Goal: Task Accomplishment & Management: Manage account settings

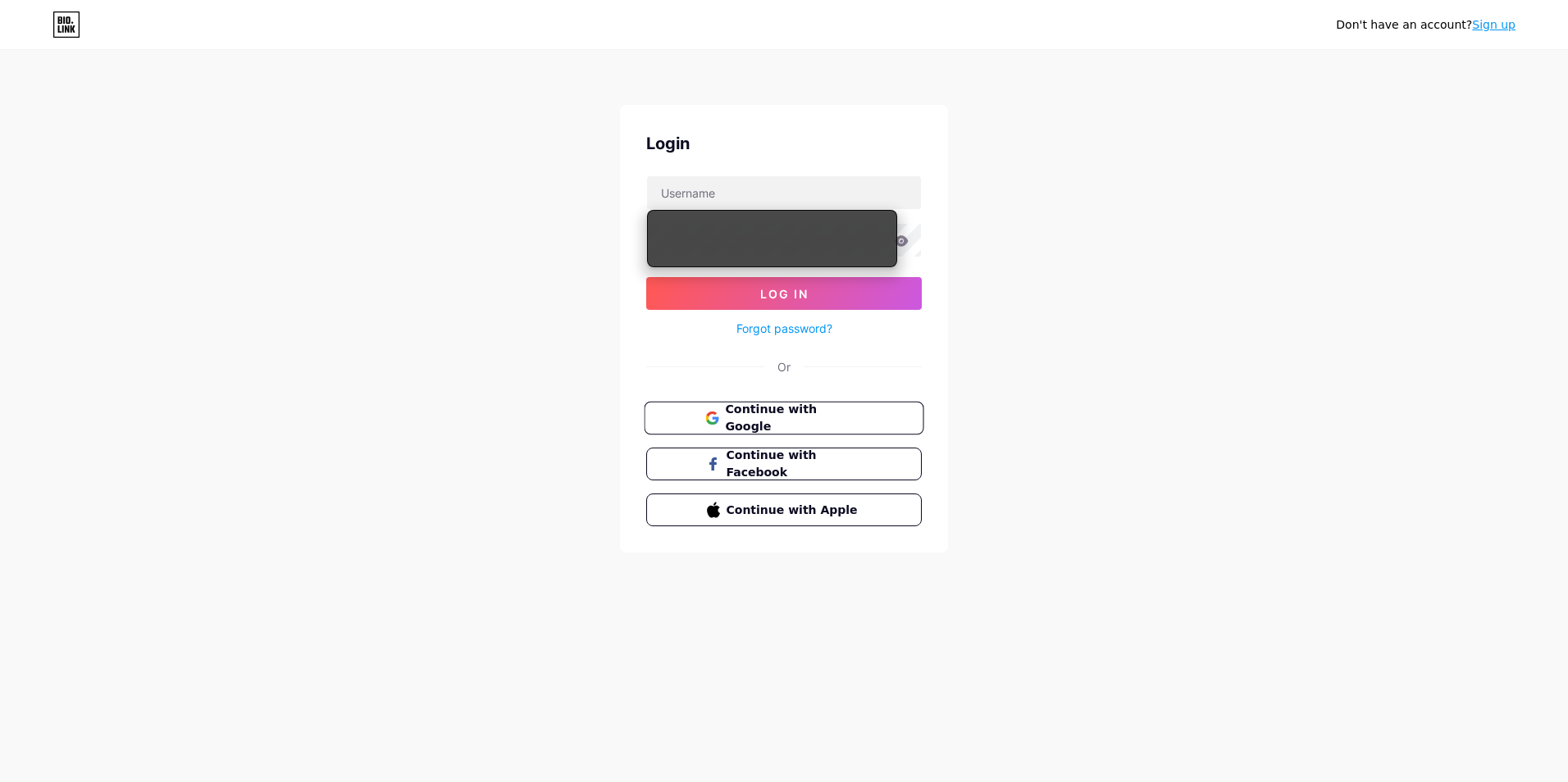
click at [767, 424] on span "Continue with Google" at bounding box center [793, 418] width 137 height 36
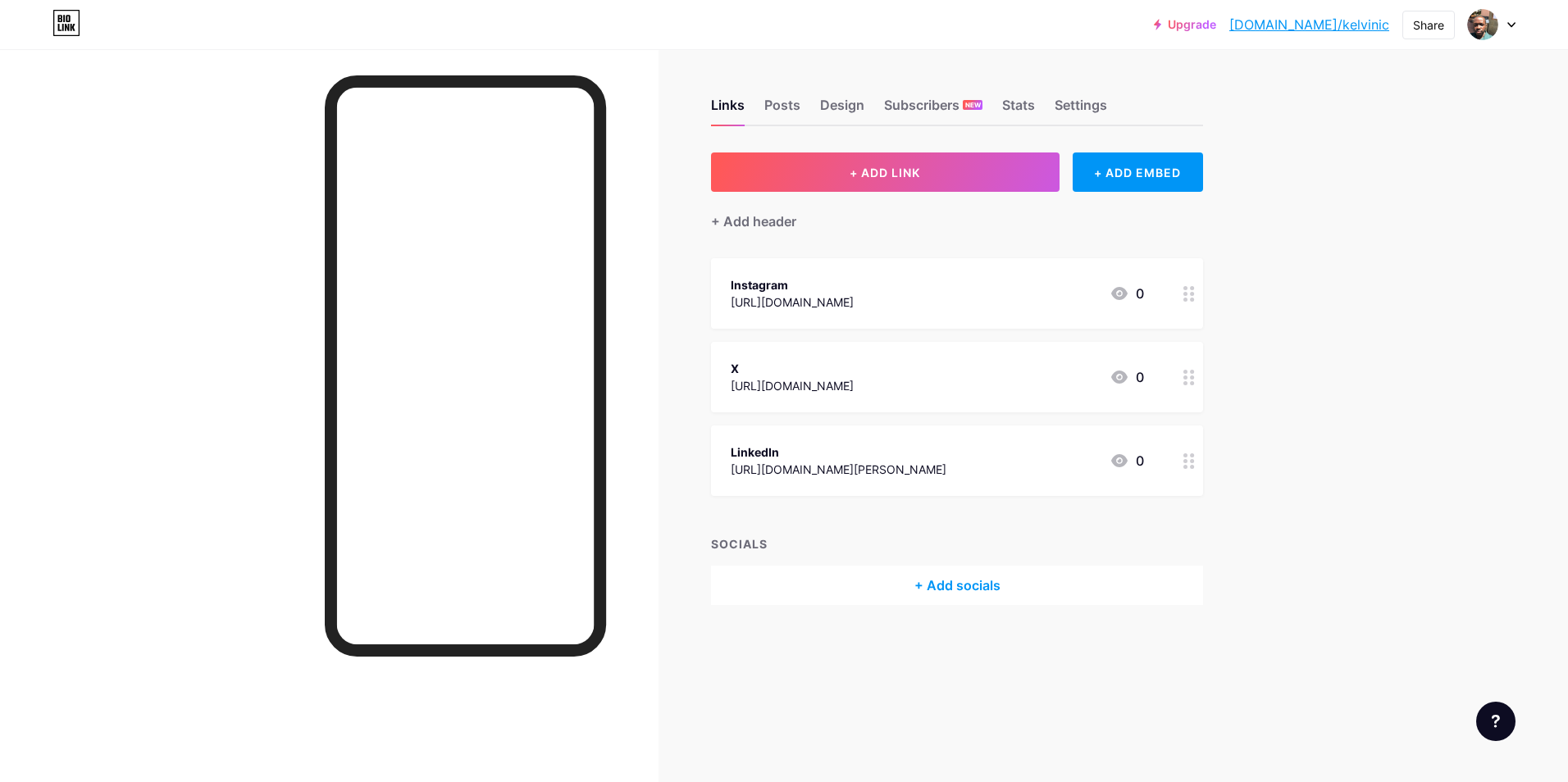
click at [1191, 377] on circle at bounding box center [1192, 378] width 5 height 5
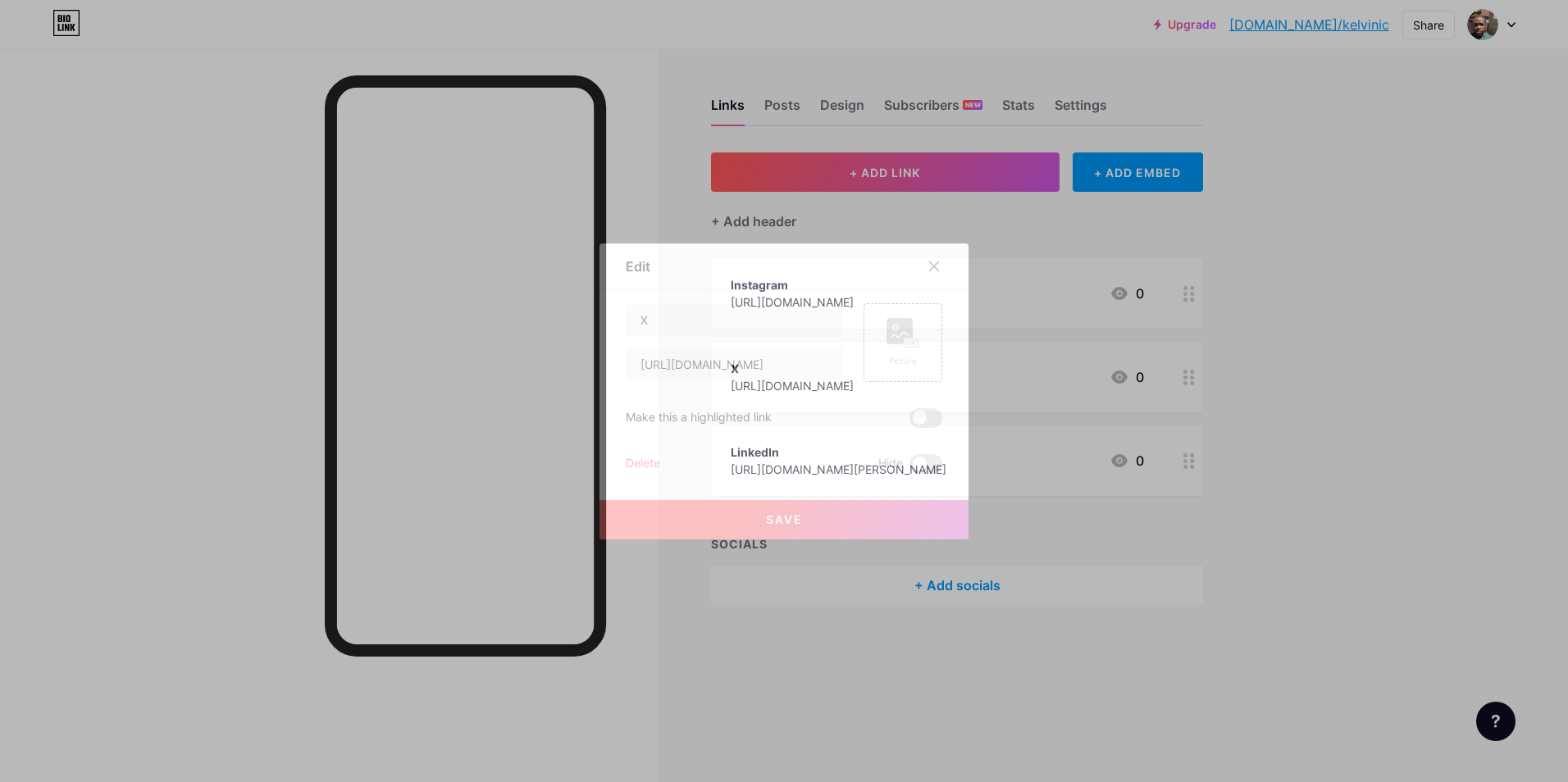
click at [648, 465] on div "Delete" at bounding box center [643, 464] width 35 height 20
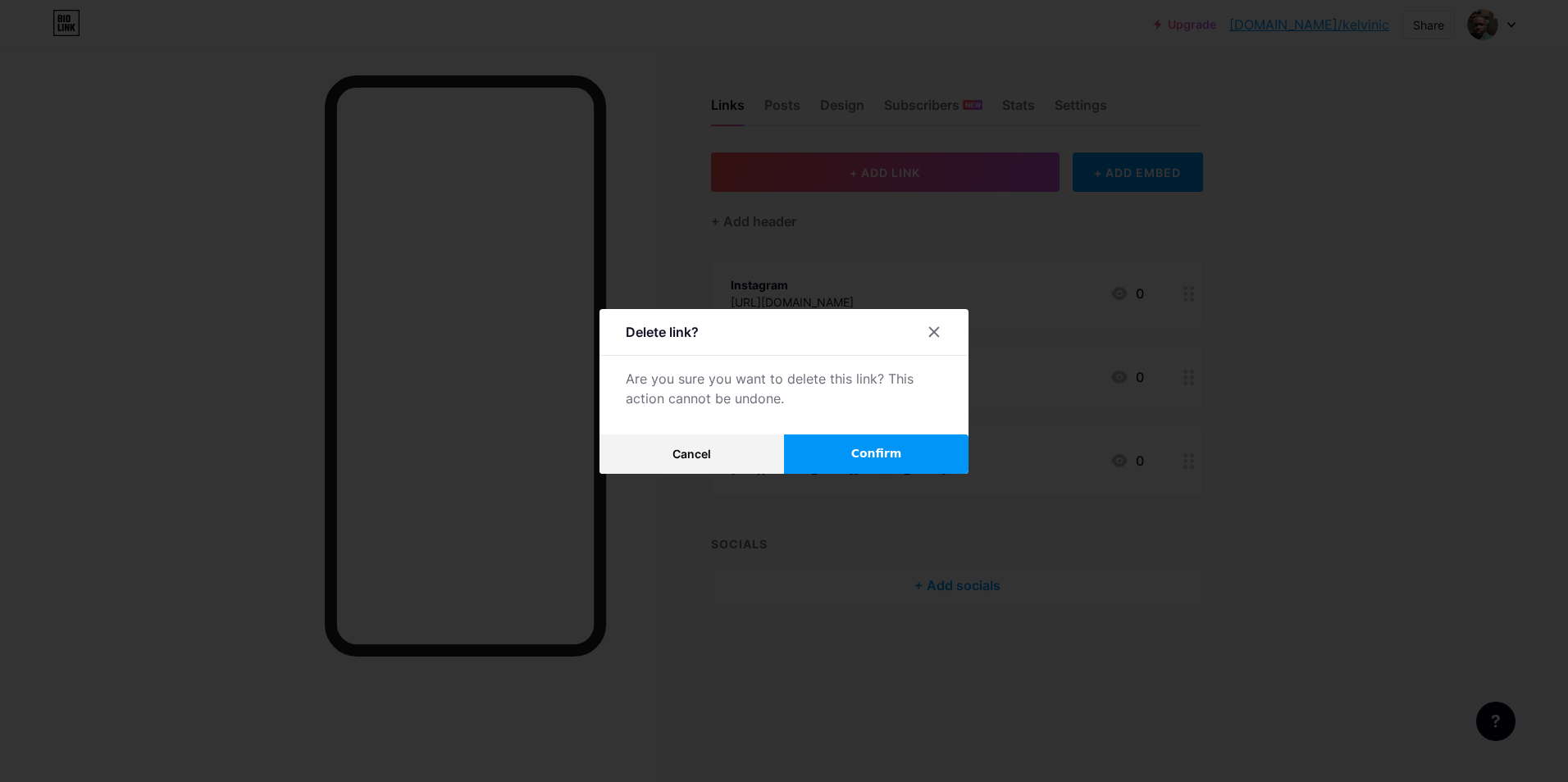
click at [871, 447] on span "Confirm" at bounding box center [877, 453] width 51 height 17
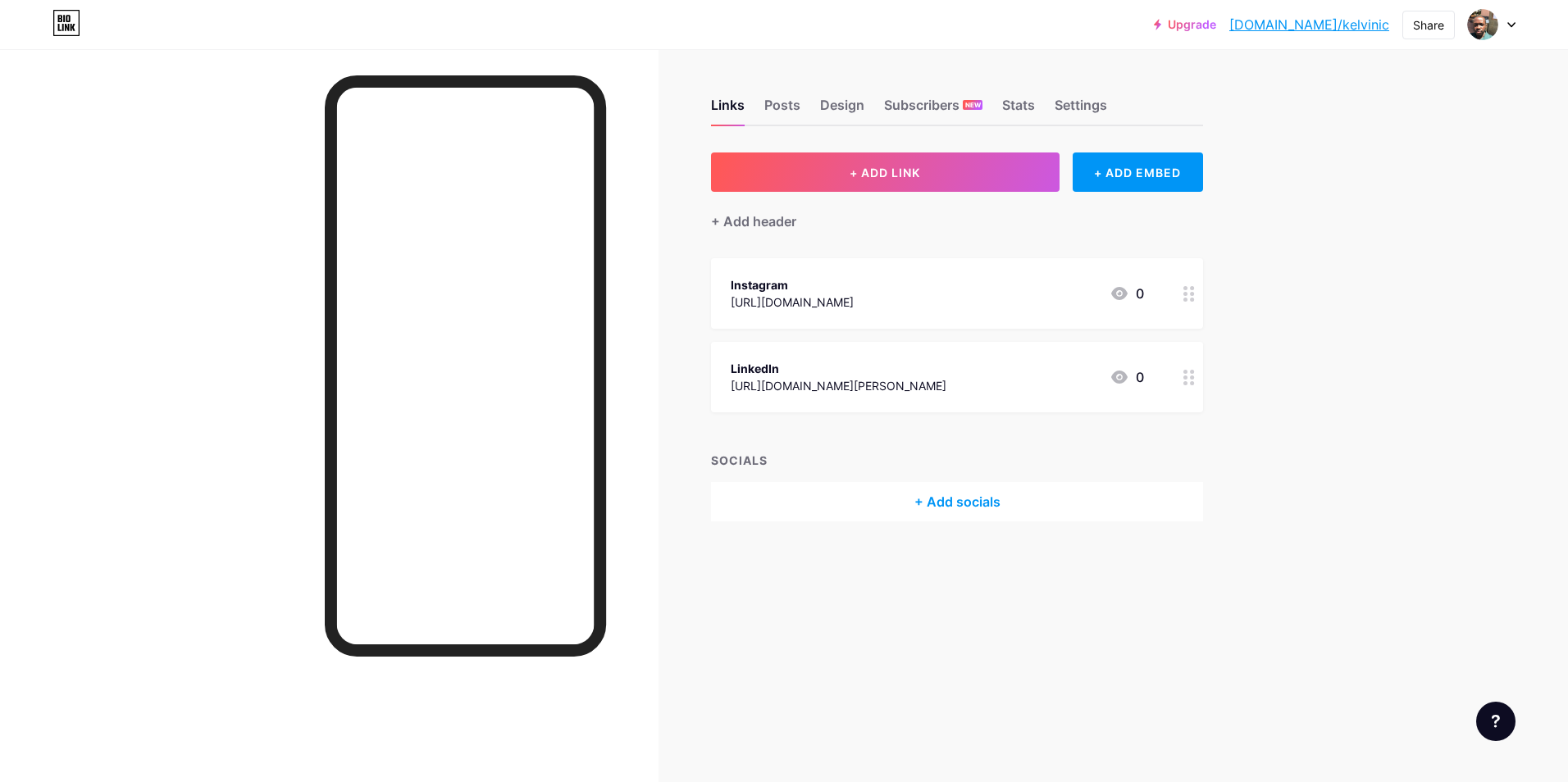
click at [1186, 300] on circle at bounding box center [1186, 300] width 5 height 5
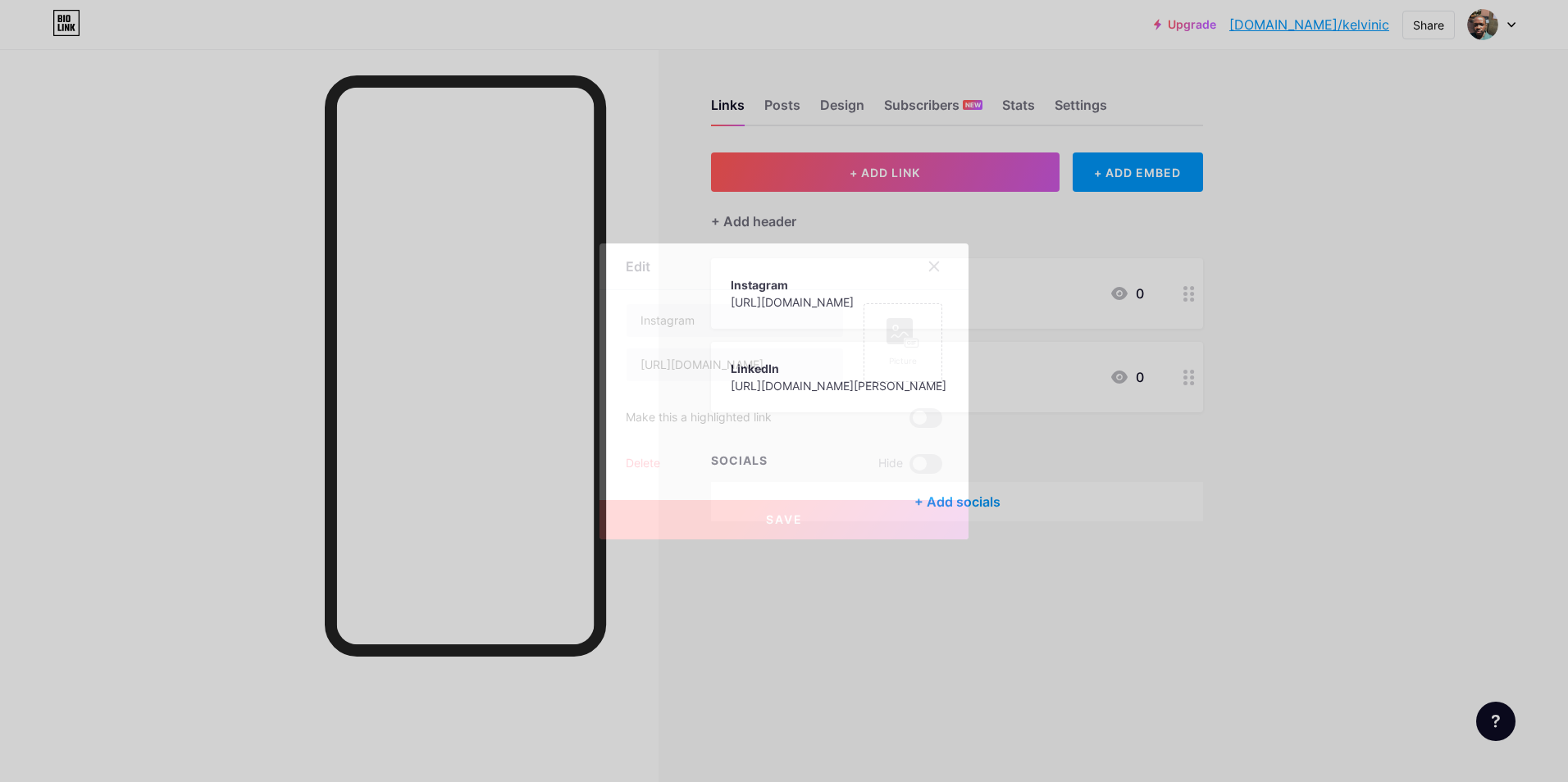
click at [815, 511] on button "Save" at bounding box center [783, 519] width 369 height 39
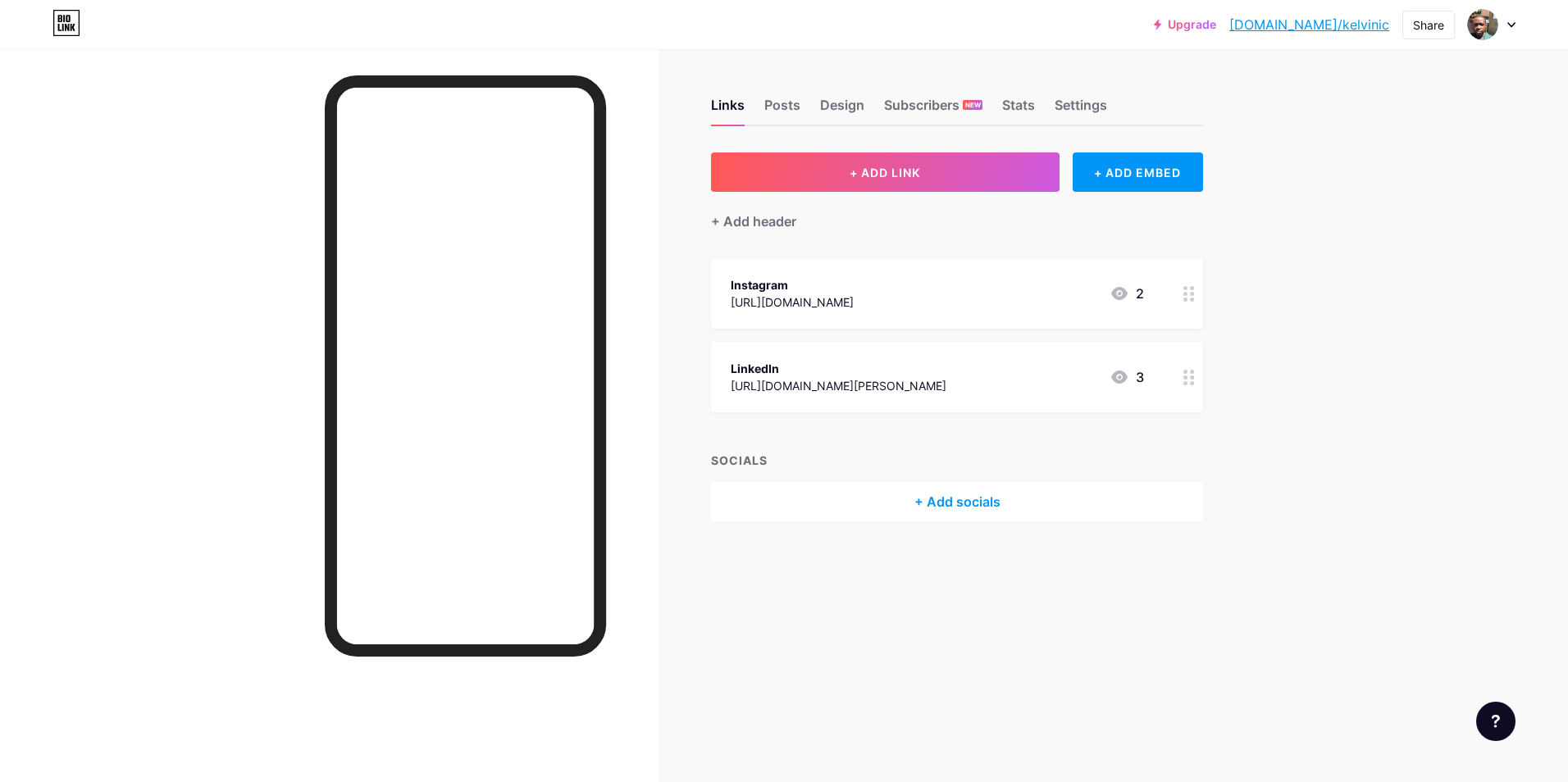
click at [1139, 291] on div "2" at bounding box center [1127, 294] width 35 height 20
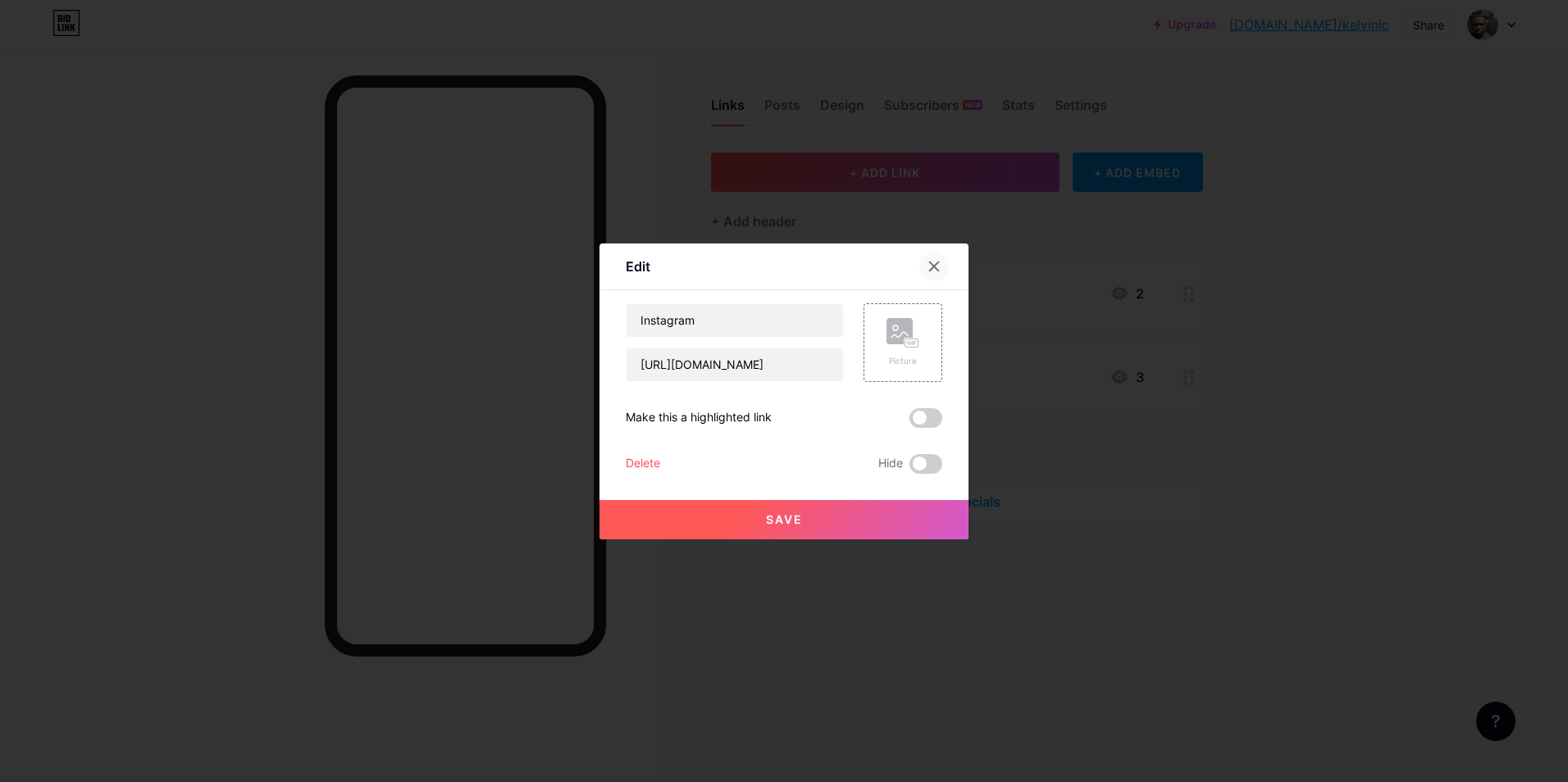
click at [930, 262] on icon at bounding box center [934, 267] width 13 height 13
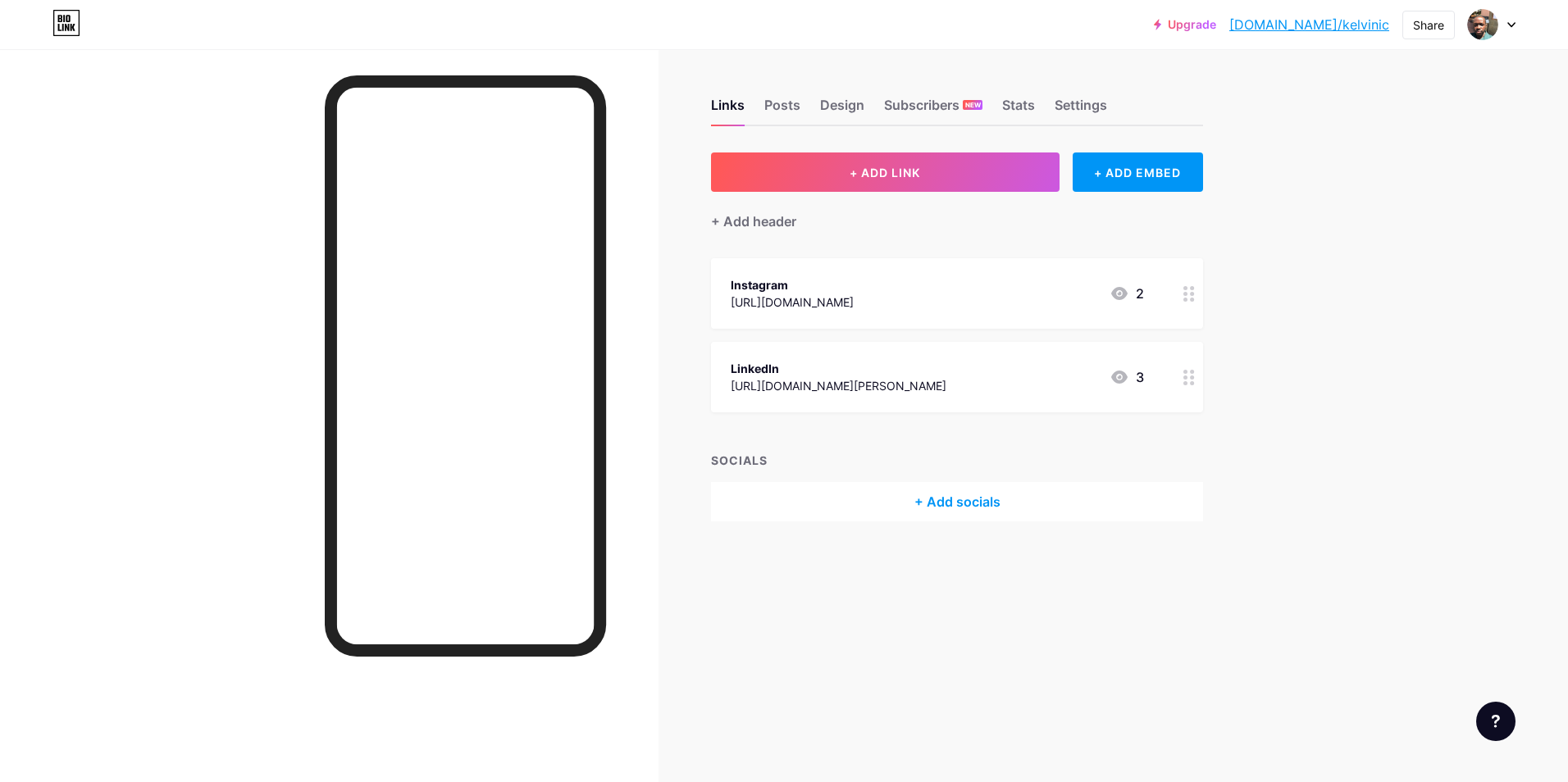
click at [1127, 381] on icon at bounding box center [1120, 378] width 20 height 20
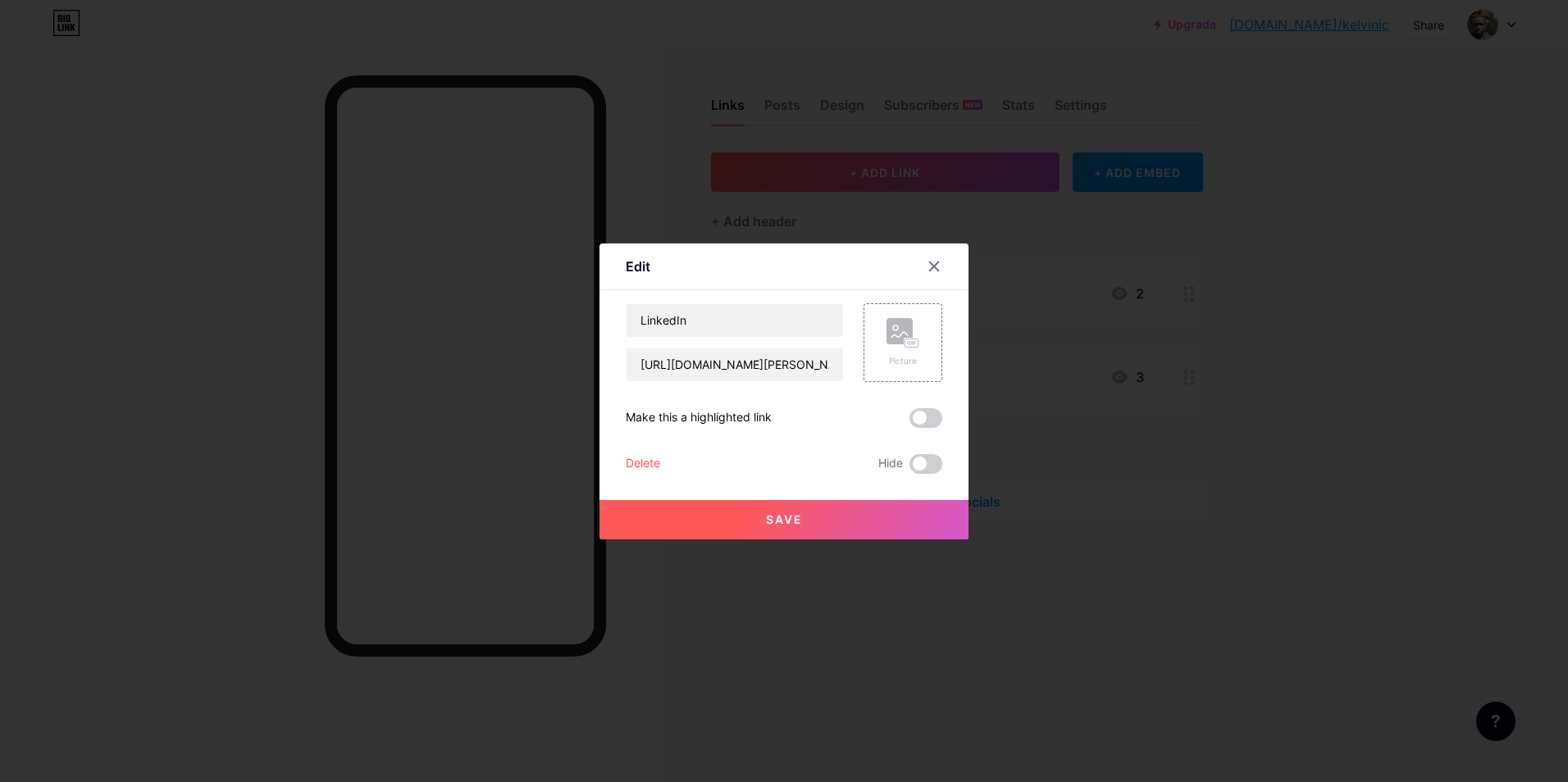
click at [640, 462] on div "Delete" at bounding box center [643, 464] width 35 height 20
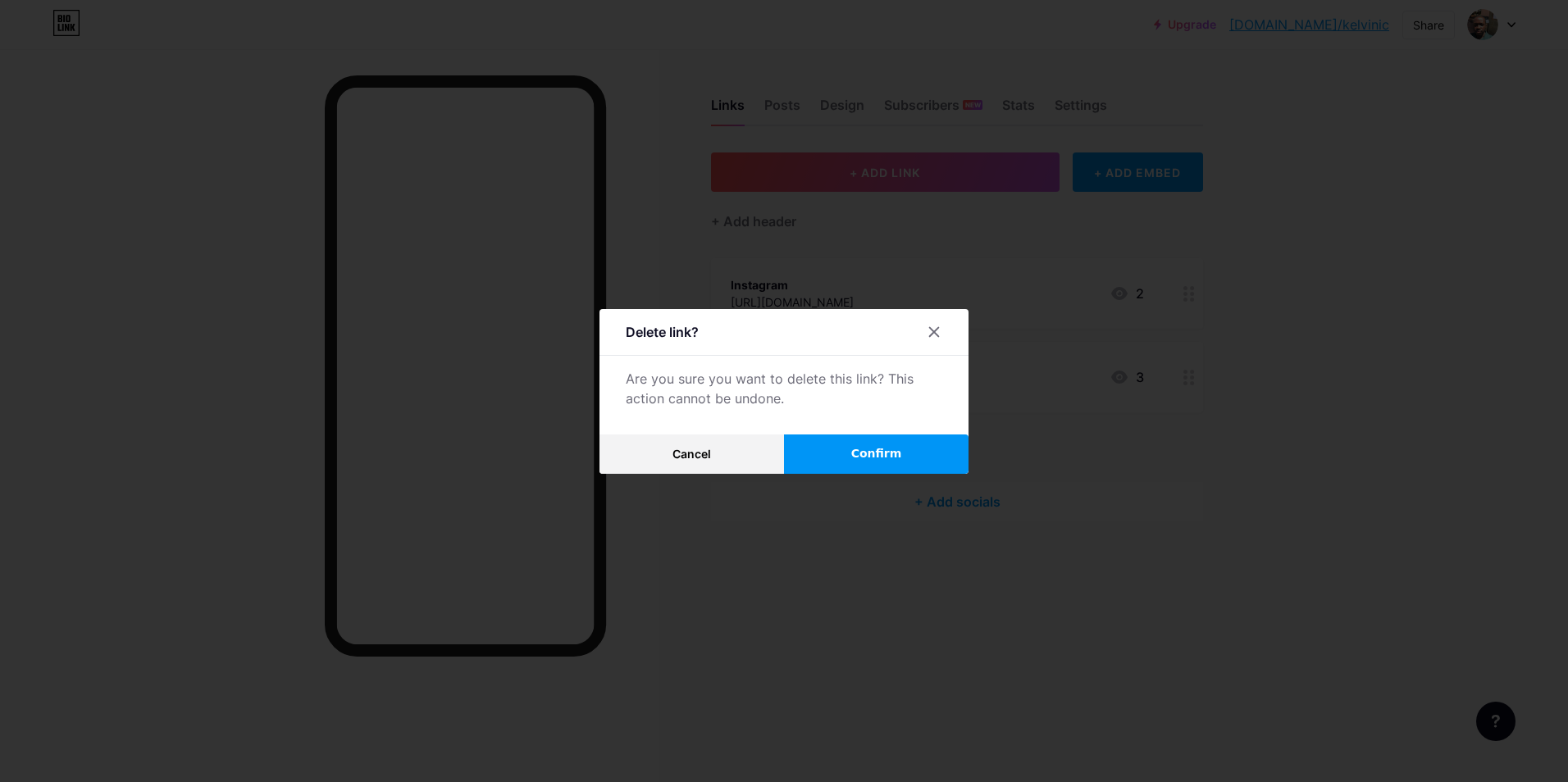
click at [856, 453] on span "Confirm" at bounding box center [877, 453] width 51 height 17
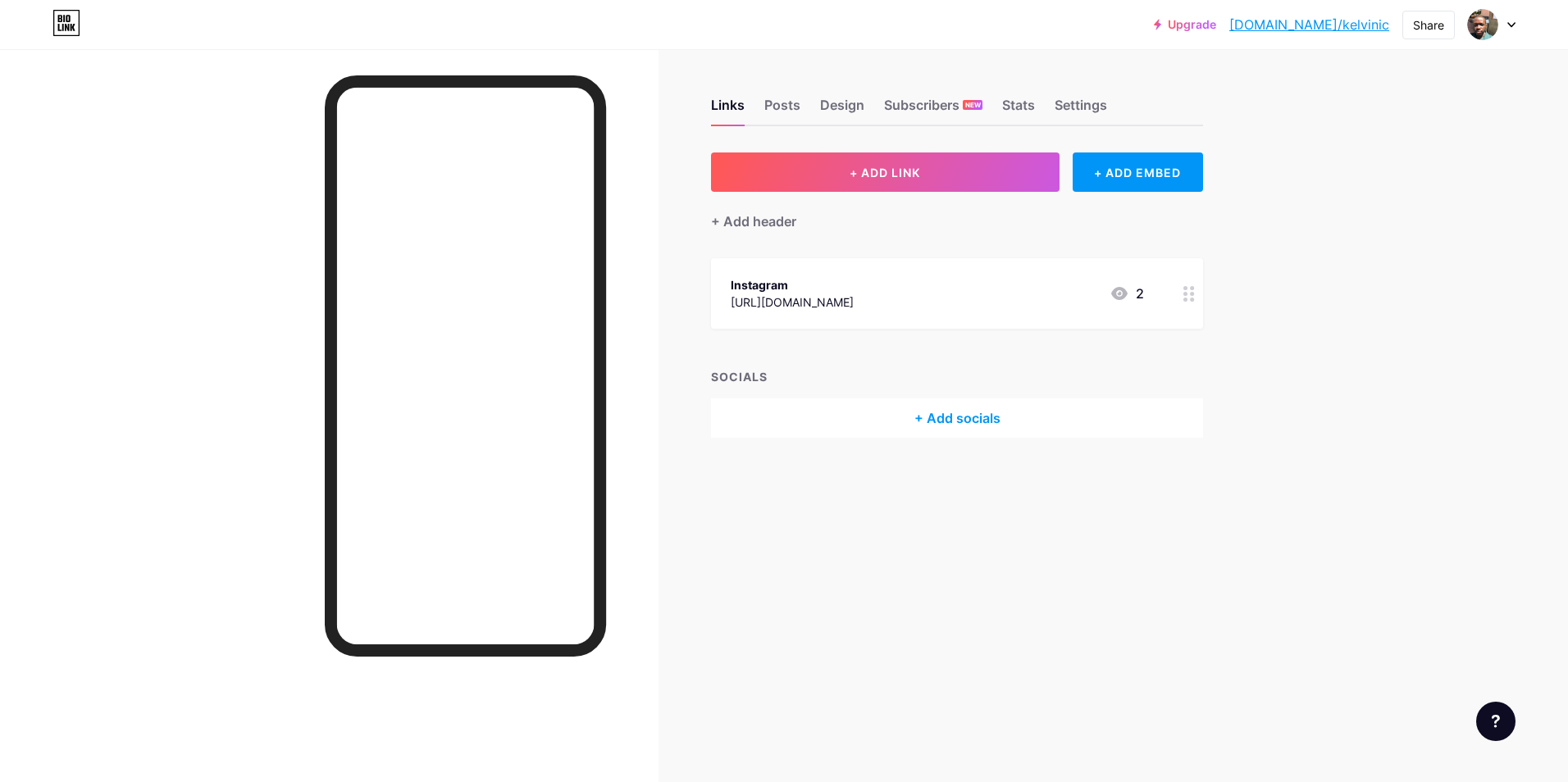
click at [1194, 301] on div at bounding box center [1189, 293] width 28 height 70
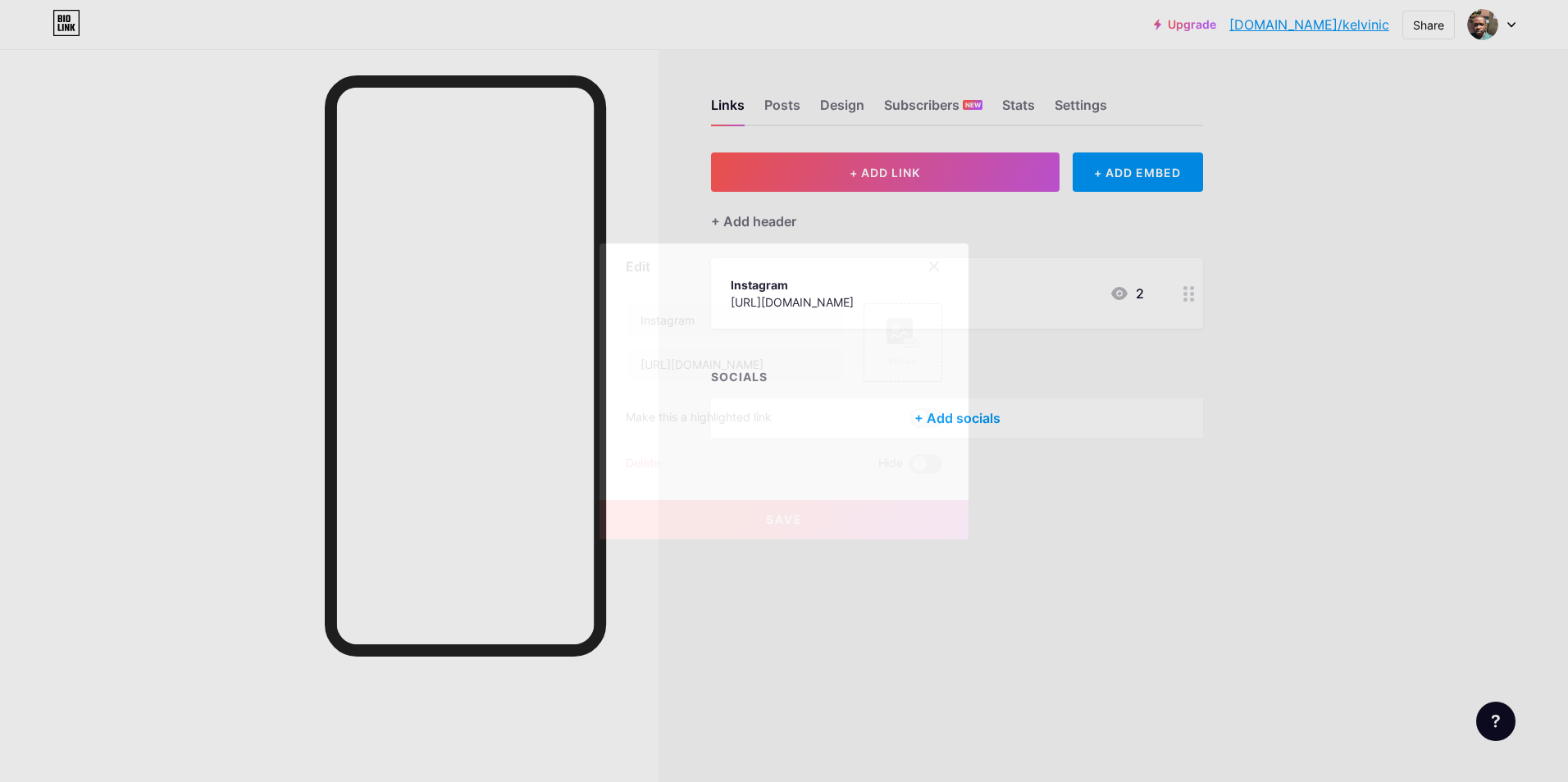
click at [643, 464] on div "Delete" at bounding box center [643, 464] width 35 height 20
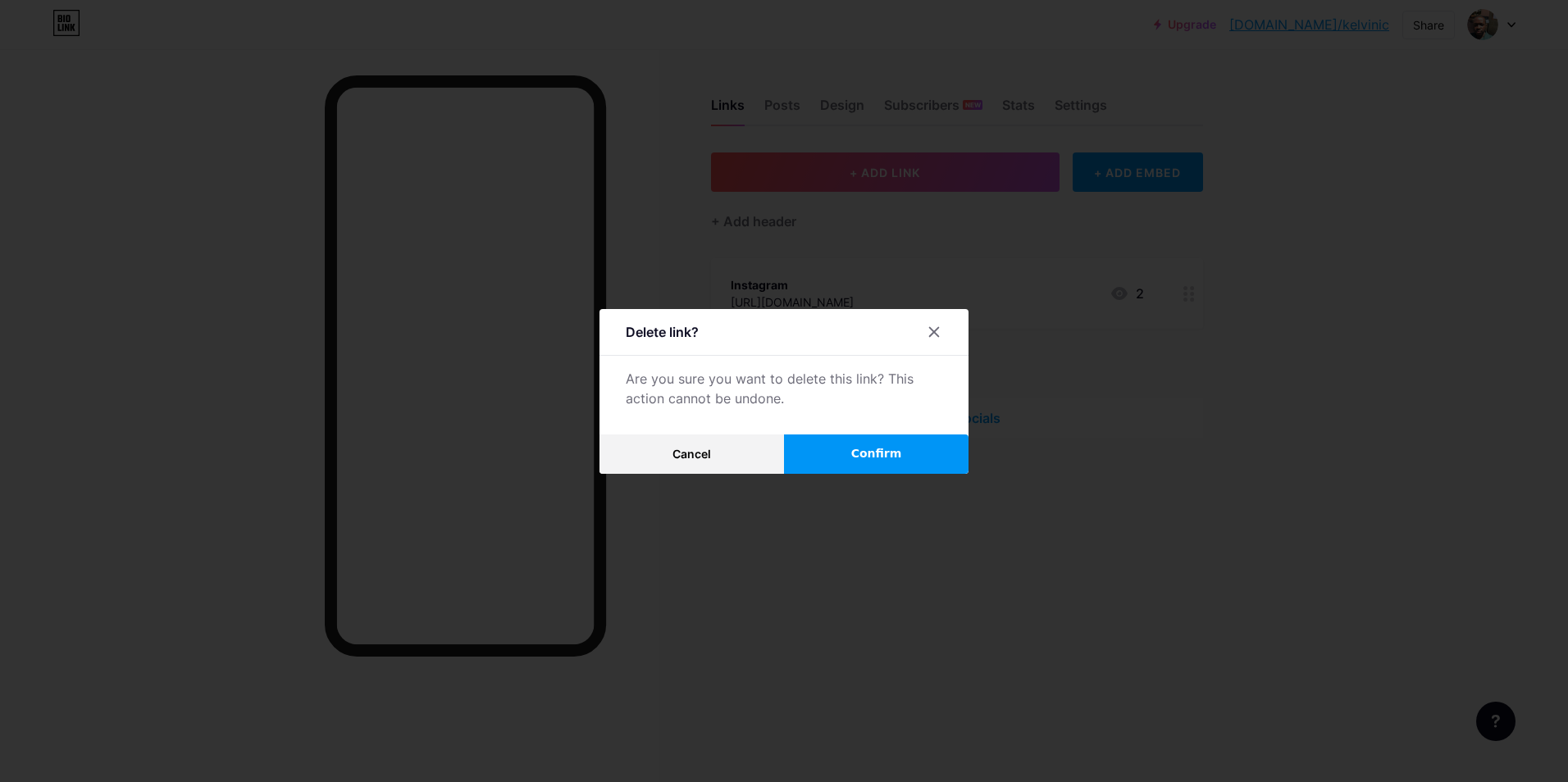
click at [871, 452] on span "Confirm" at bounding box center [877, 453] width 51 height 17
